Goal: Navigation & Orientation: Find specific page/section

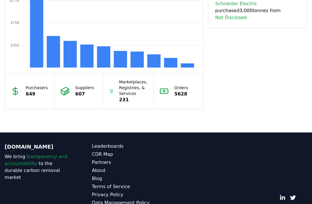
scroll to position [546, 0]
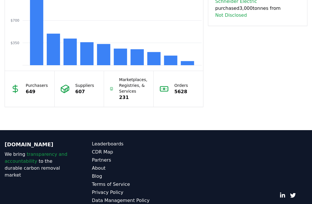
click at [106, 153] on link "CDR Map" at bounding box center [124, 152] width 64 height 7
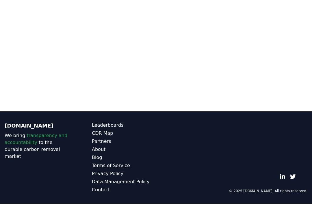
scroll to position [202, 0]
